Goal: Find specific page/section: Find specific page/section

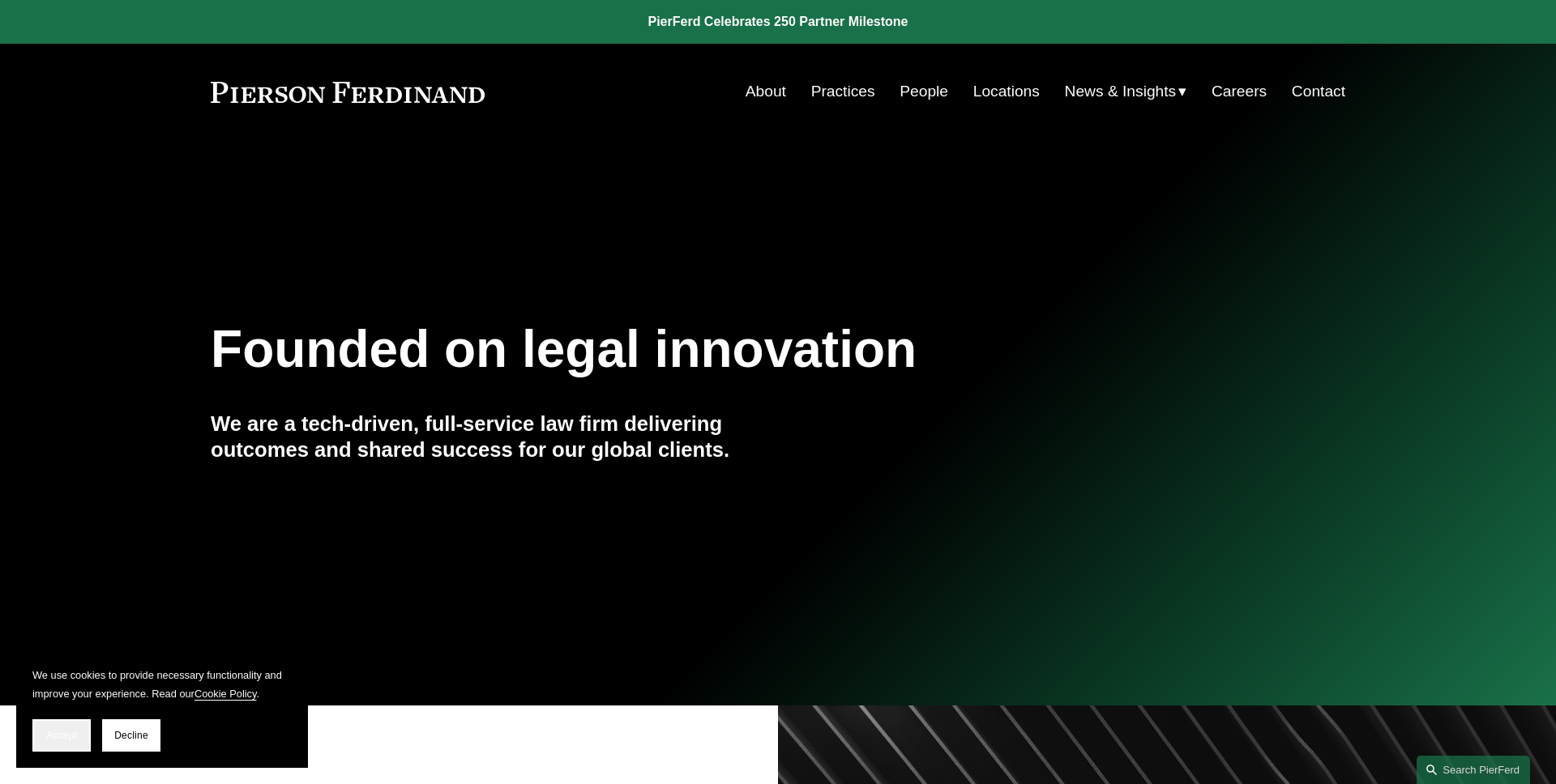
click at [71, 725] on button "Accept" at bounding box center [61, 736] width 58 height 32
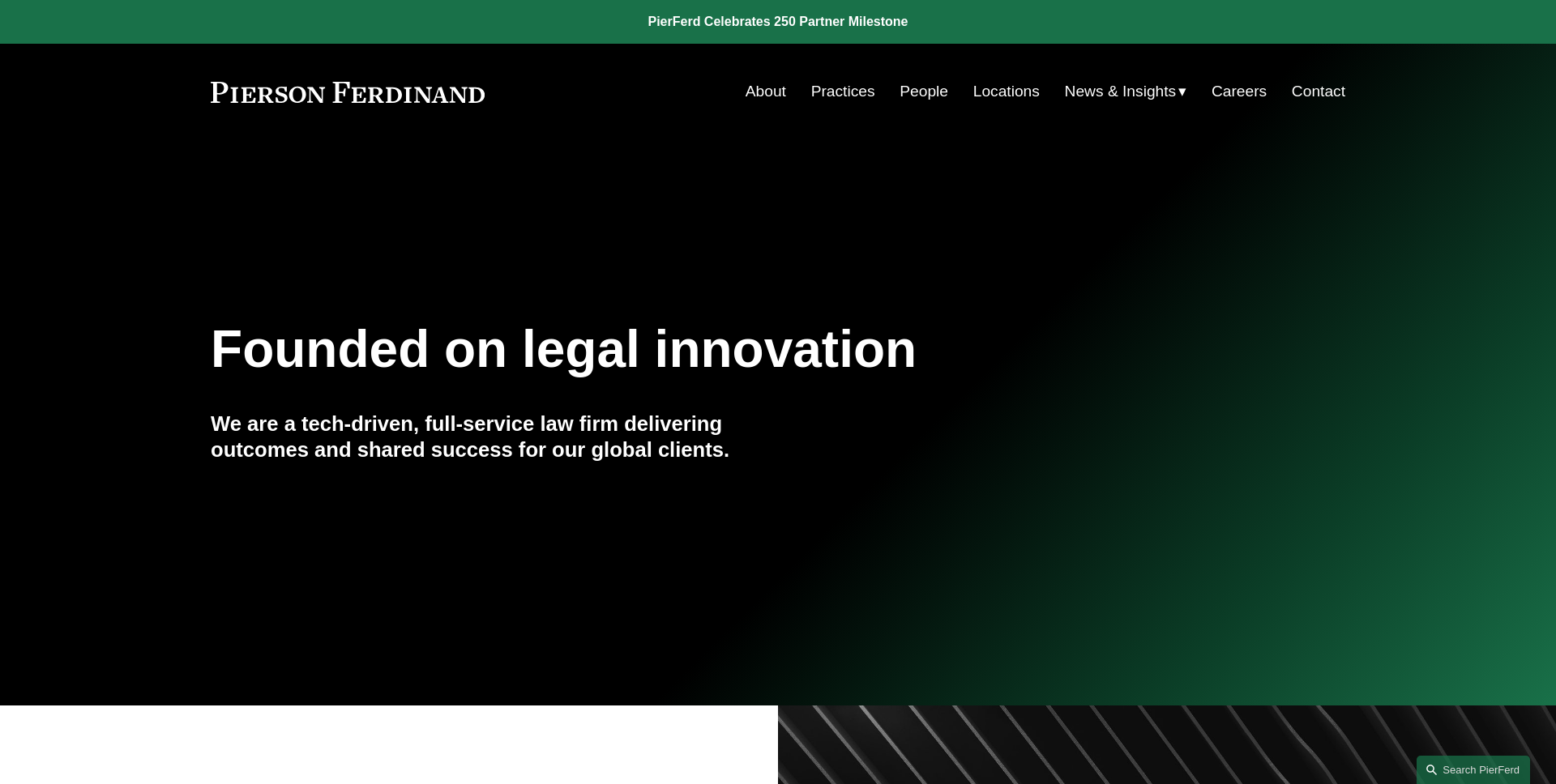
click at [762, 93] on link "About" at bounding box center [765, 91] width 40 height 30
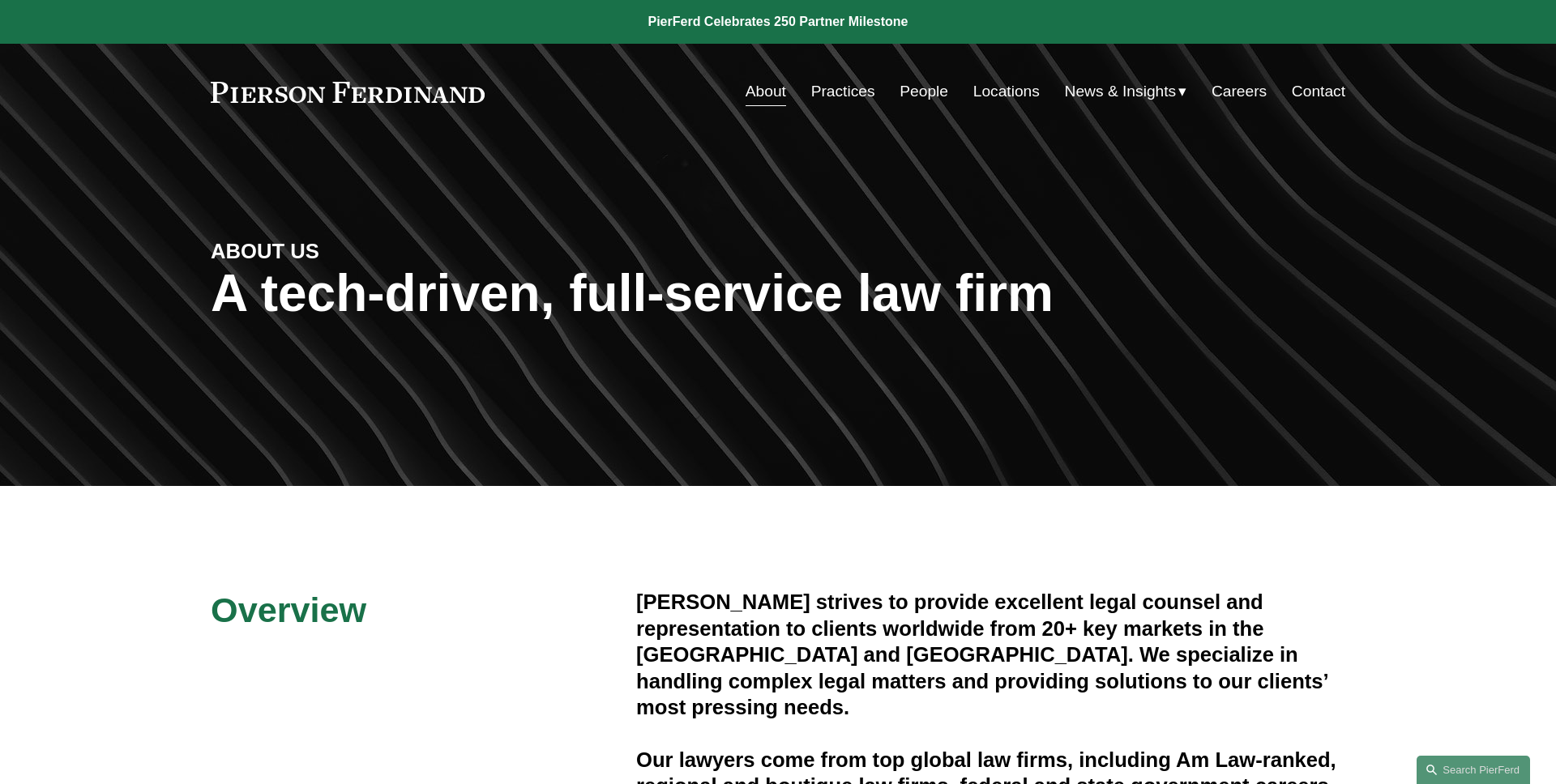
click at [946, 75] on div "Skip to Content About Practices People Locations" at bounding box center [778, 91] width 1556 height 96
click at [936, 91] on link "People" at bounding box center [924, 91] width 48 height 30
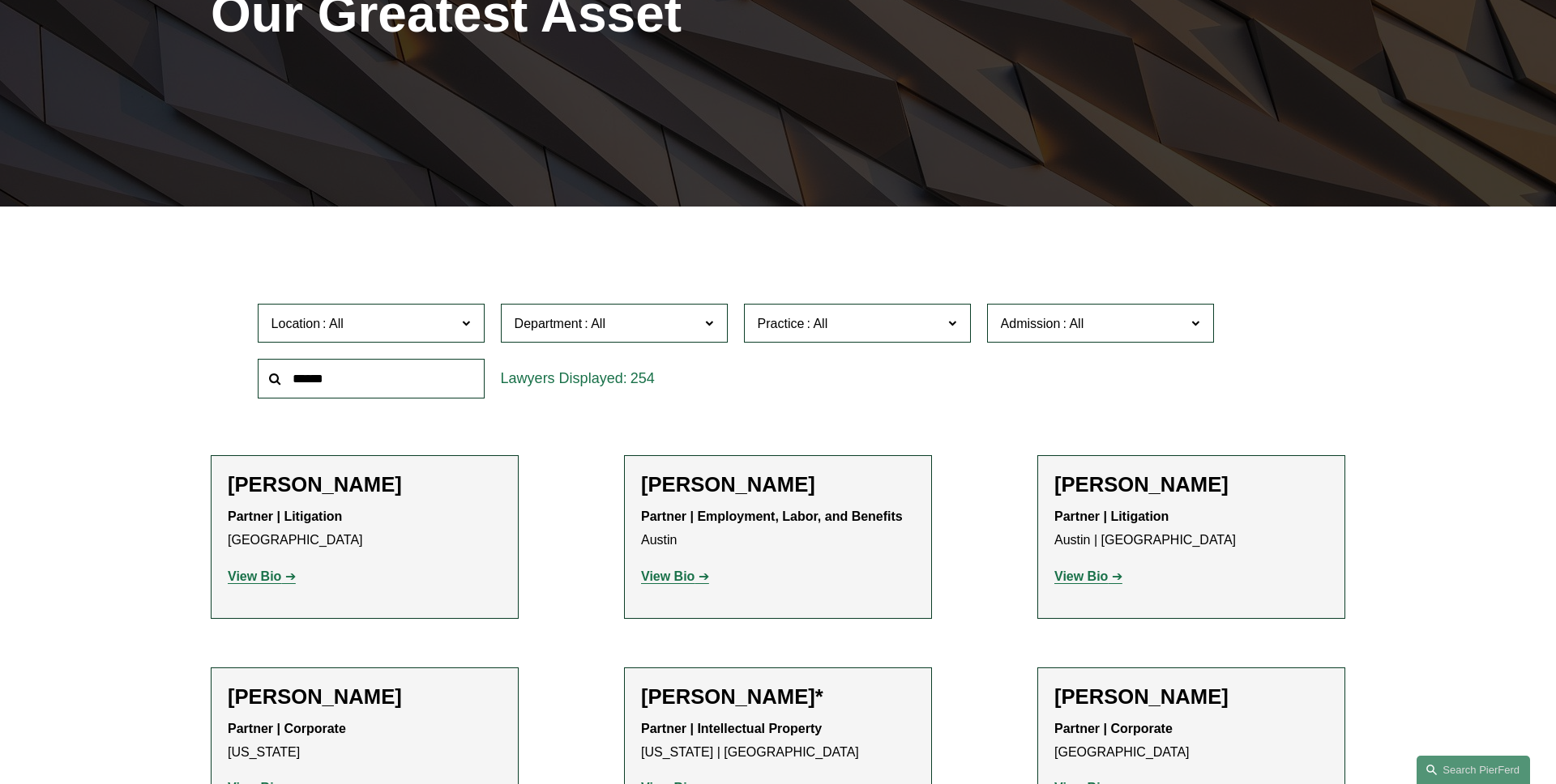
scroll to position [329, 0]
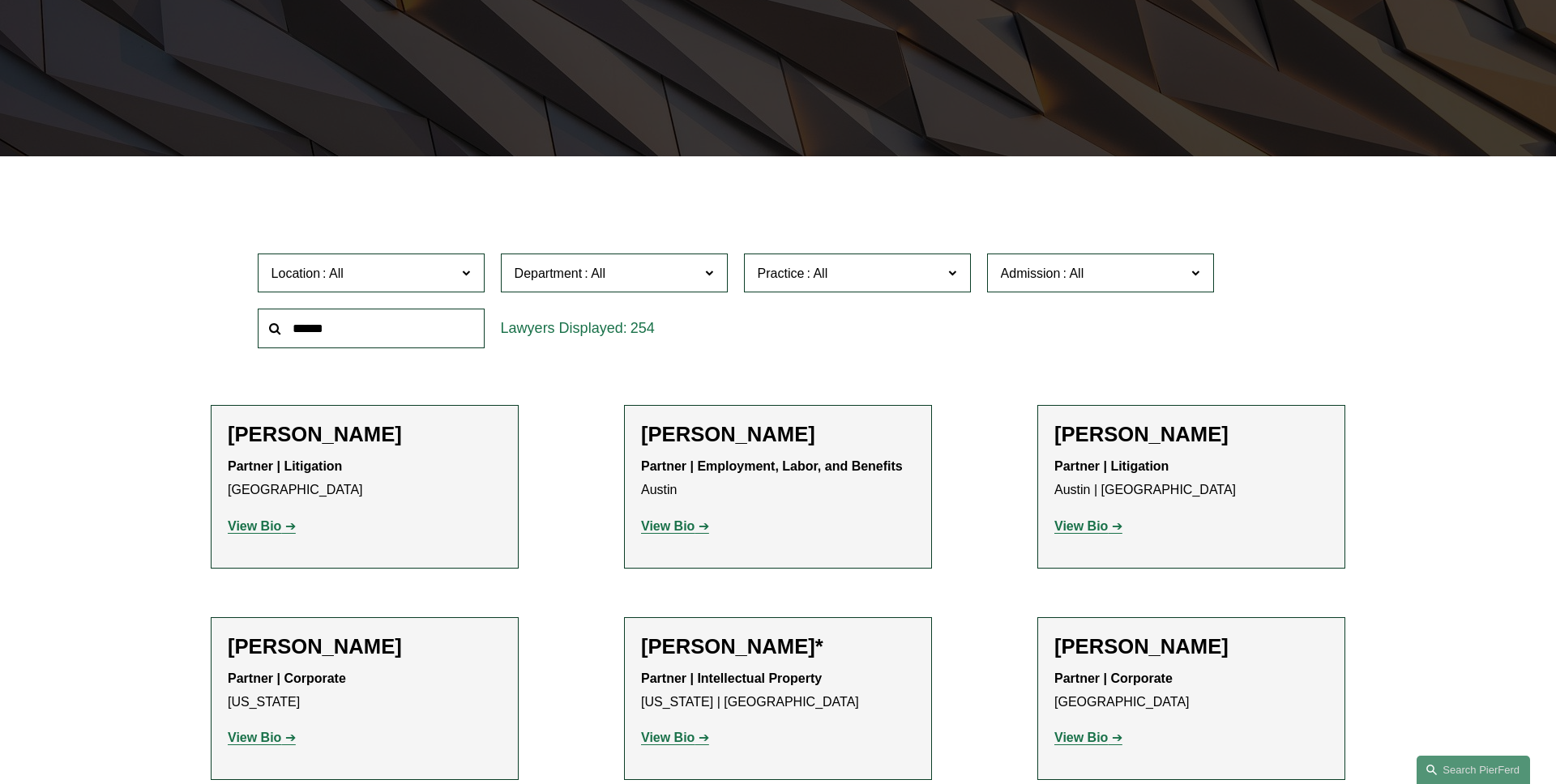
click at [1086, 279] on span at bounding box center [1073, 273] width 26 height 13
click at [0, 0] on link "[US_STATE]" at bounding box center [0, 0] width 0 height 0
